Goal: Task Accomplishment & Management: Use online tool/utility

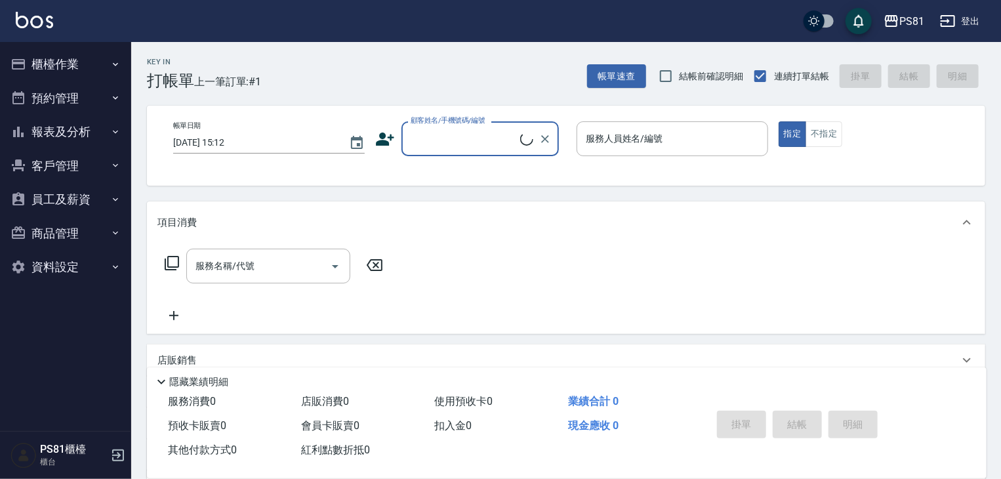
click at [94, 72] on button "櫃檯作業" at bounding box center [65, 64] width 121 height 34
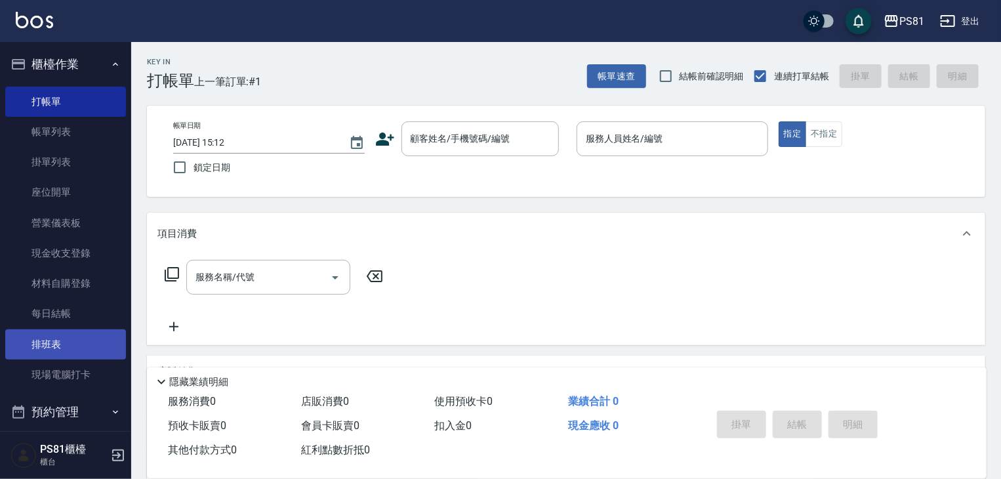
click at [88, 346] on link "排班表" at bounding box center [65, 344] width 121 height 30
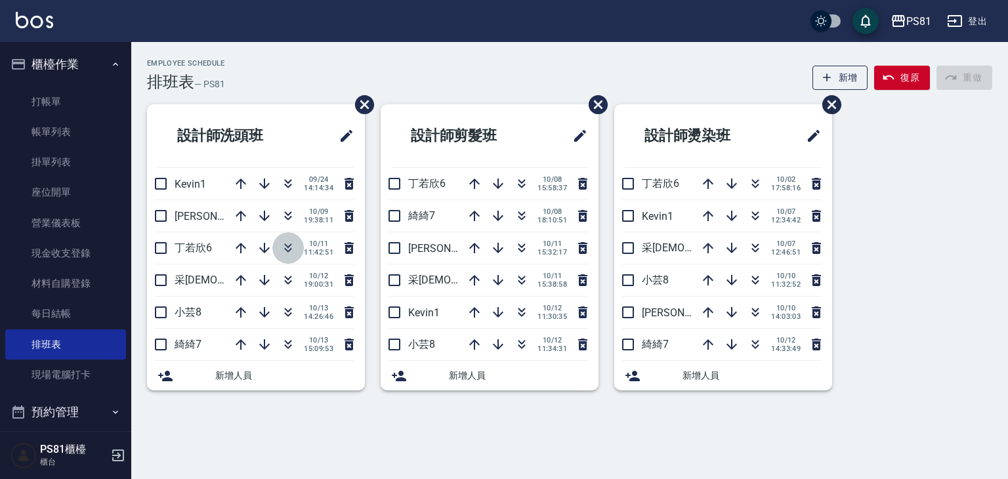
click at [299, 250] on button "button" at bounding box center [287, 247] width 31 height 31
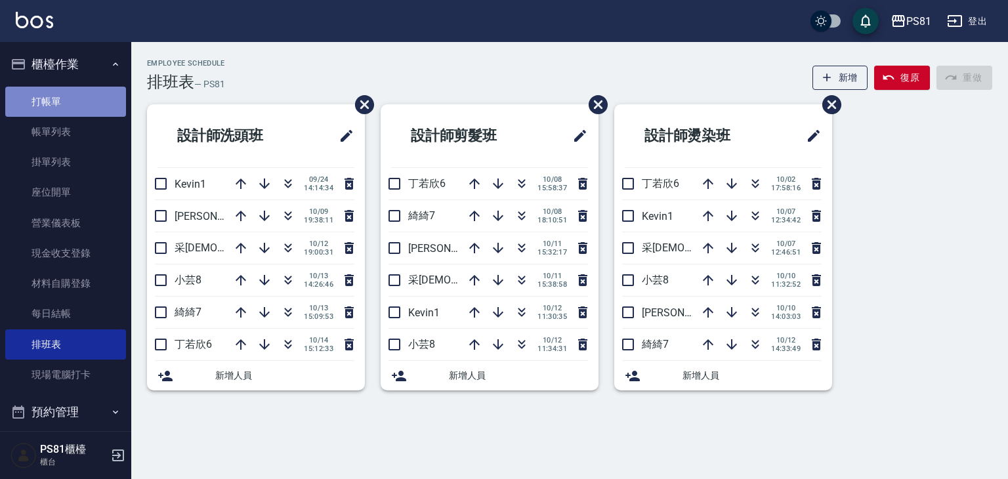
click at [102, 103] on link "打帳單" at bounding box center [65, 102] width 121 height 30
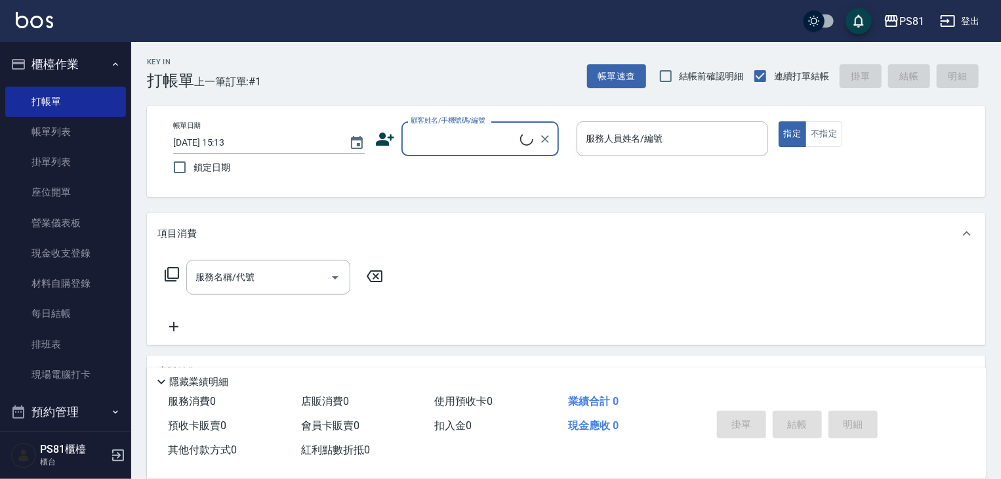
click at [486, 142] on input "顧客姓名/手機號碼/編號" at bounding box center [463, 138] width 113 height 23
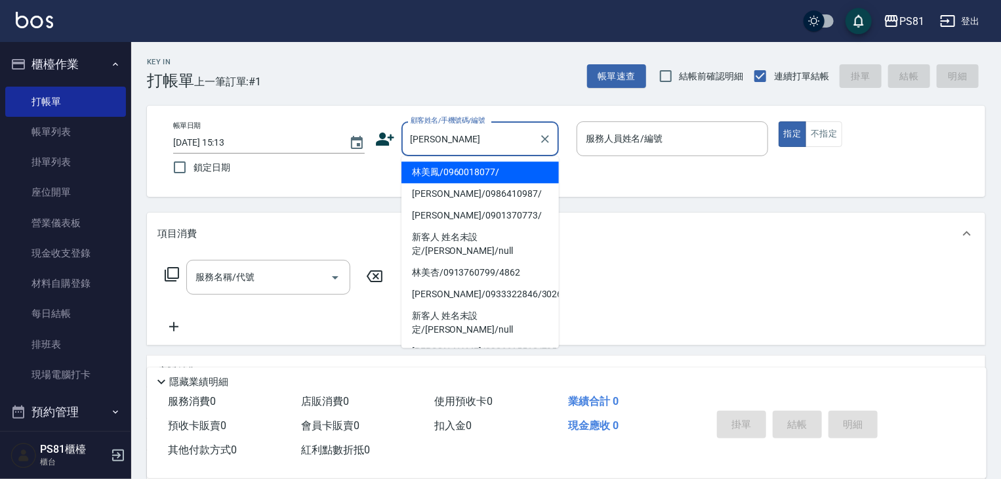
click at [449, 180] on li "林美鳳/0960018077/" at bounding box center [480, 172] width 157 height 22
type input "林美鳳/0960018077/"
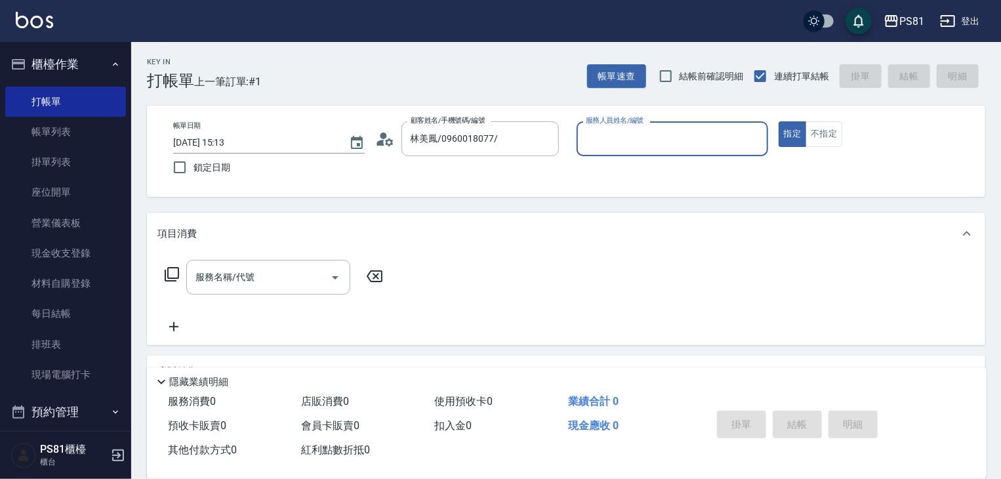
type input "小芸-8"
click at [296, 264] on div "服務名稱/代號" at bounding box center [268, 277] width 164 height 35
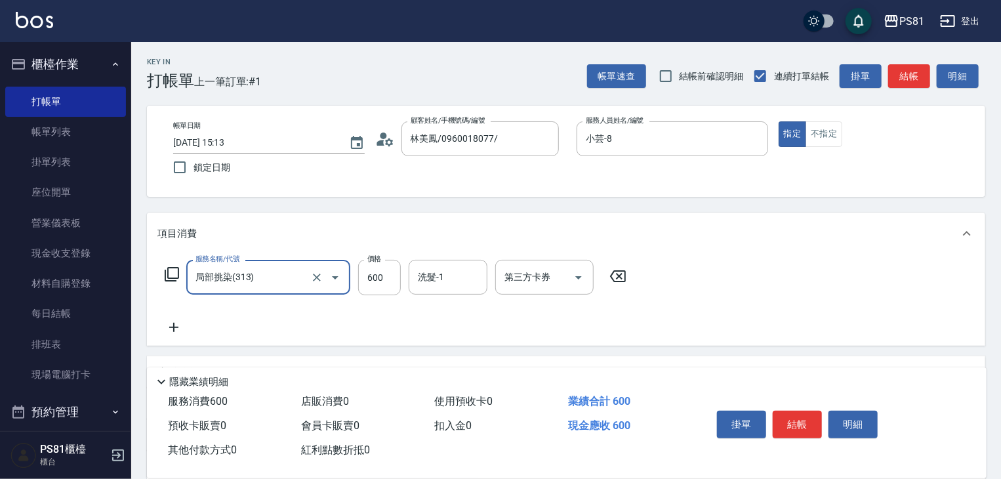
type input "局部挑染(313)"
type input "800"
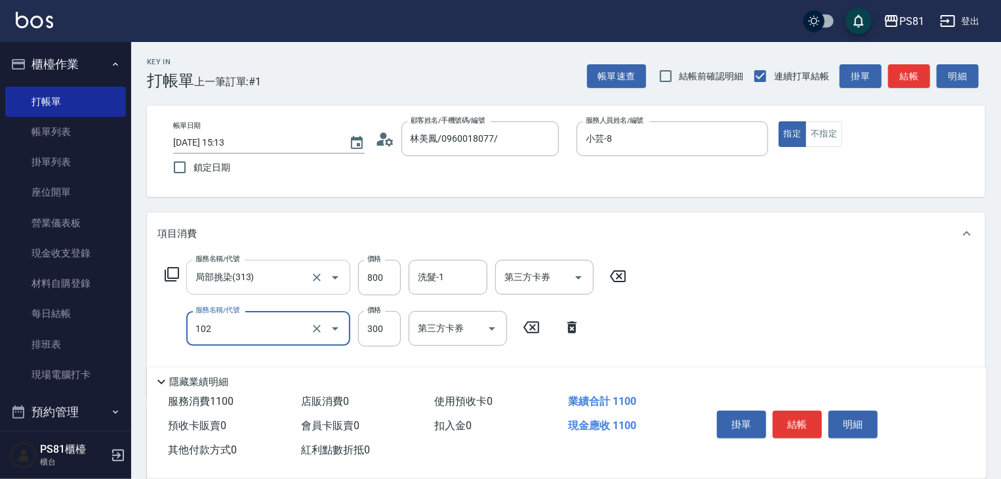
type input "保濕洗(102)"
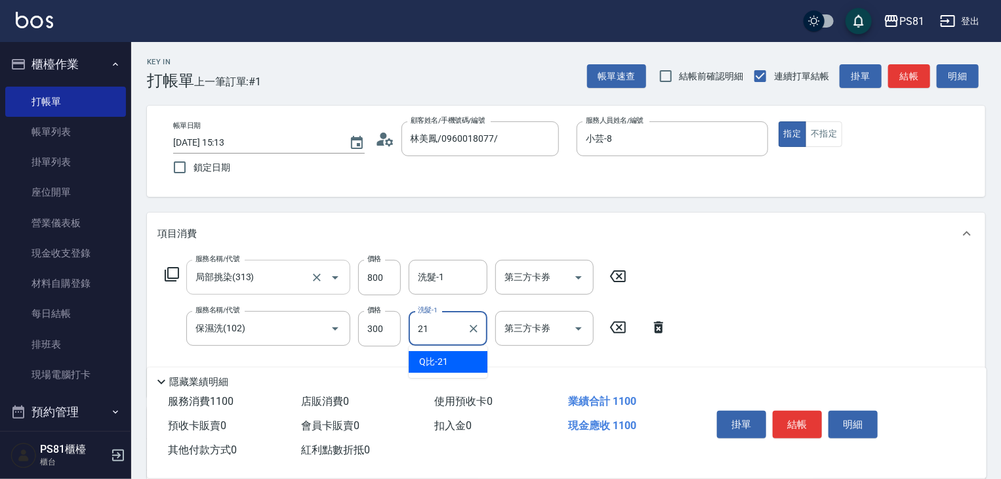
type input "Q比-21"
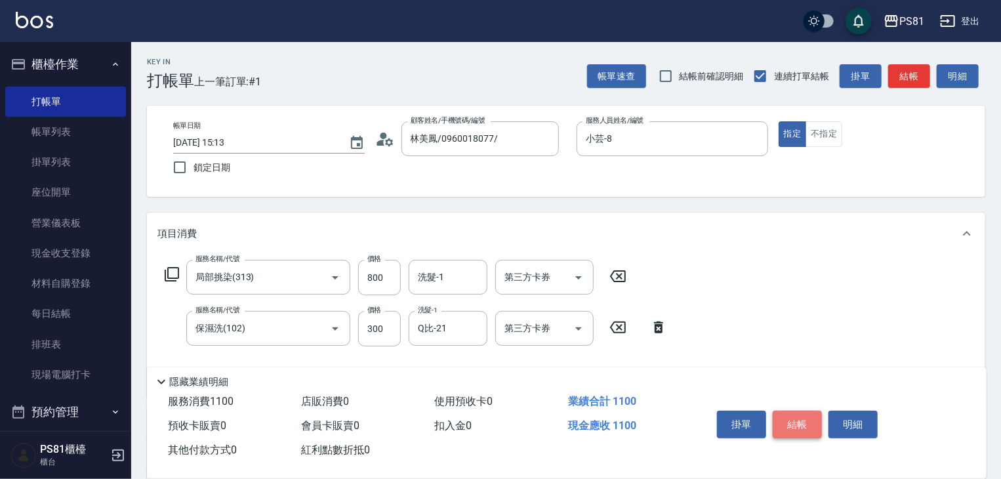
click at [793, 425] on button "結帳" at bounding box center [797, 425] width 49 height 28
